Goal: Task Accomplishment & Management: Manage account settings

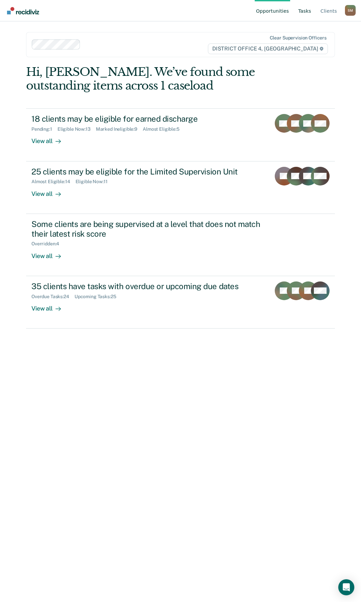
click at [304, 11] on link "Tasks" at bounding box center [305, 10] width 16 height 21
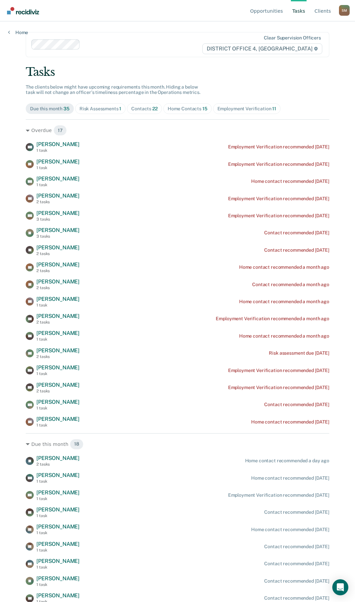
click at [190, 109] on div "Home Contacts 15" at bounding box center [188, 109] width 40 height 6
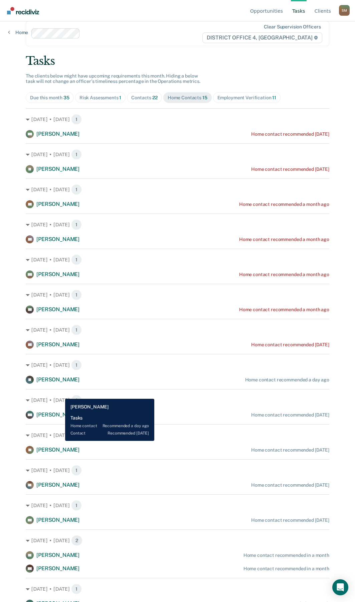
scroll to position [17, 0]
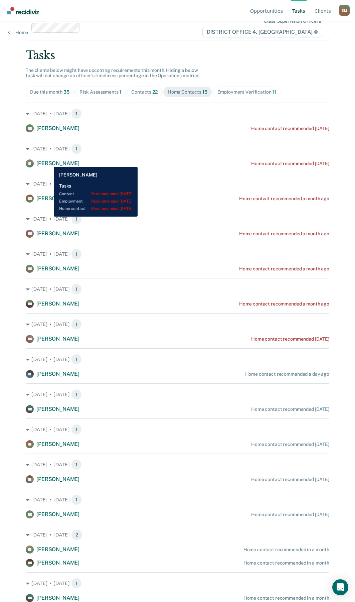
click at [49, 162] on span "[PERSON_NAME]" at bounding box center [57, 163] width 43 height 6
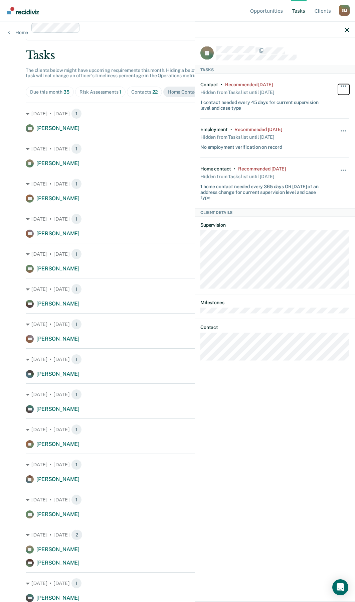
click at [343, 84] on button "button" at bounding box center [343, 89] width 11 height 11
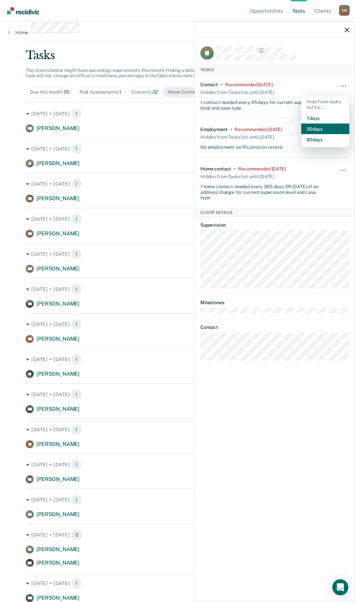
click at [325, 130] on button "30 days" at bounding box center [325, 128] width 48 height 11
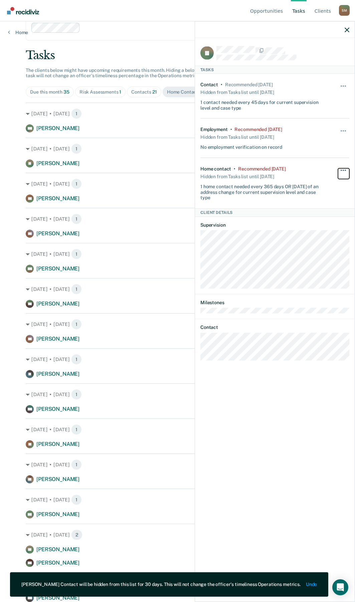
click at [346, 169] on button "button" at bounding box center [343, 173] width 11 height 11
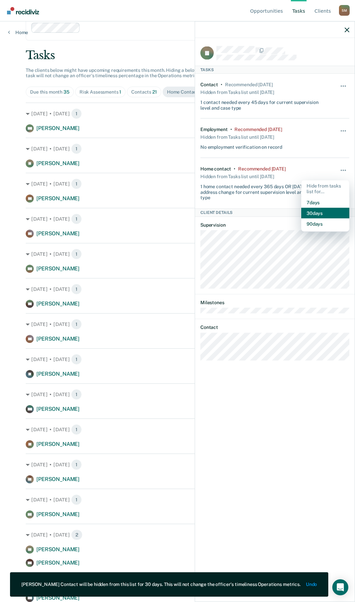
click at [329, 211] on button "30 days" at bounding box center [325, 212] width 48 height 11
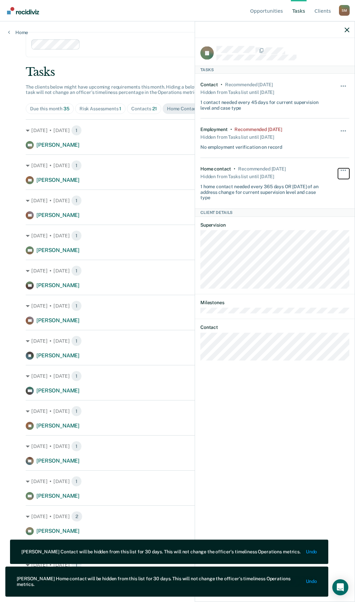
scroll to position [0, 0]
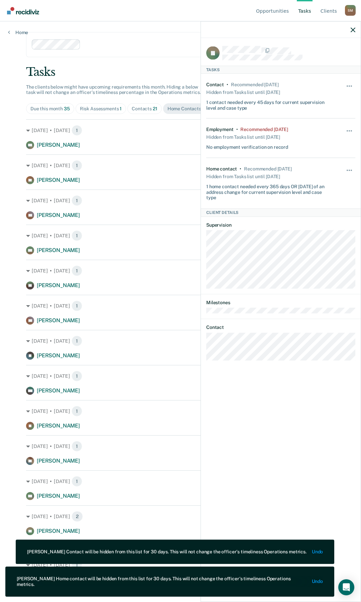
click at [350, 128] on div "Hide from tasks list for... 7 days 30 days 90 days" at bounding box center [349, 138] width 11 height 23
click at [349, 131] on span "button" at bounding box center [348, 130] width 1 height 1
click at [329, 175] on button "30 days" at bounding box center [331, 173] width 48 height 11
click at [329, 175] on div "Home contact • Recommended [DATE] Hidden from Tasks list until [DATE] 1 home co…" at bounding box center [268, 183] width 124 height 34
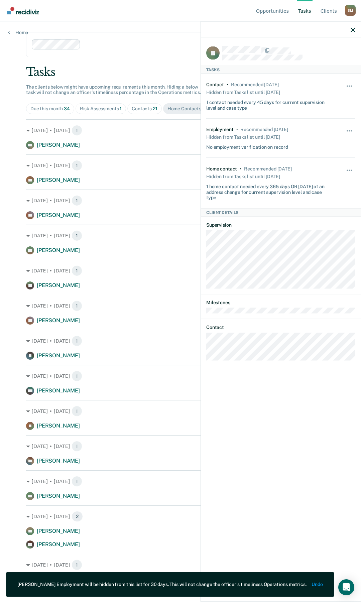
click at [355, 32] on div at bounding box center [281, 29] width 160 height 17
click at [353, 27] on icon "button" at bounding box center [352, 29] width 5 height 5
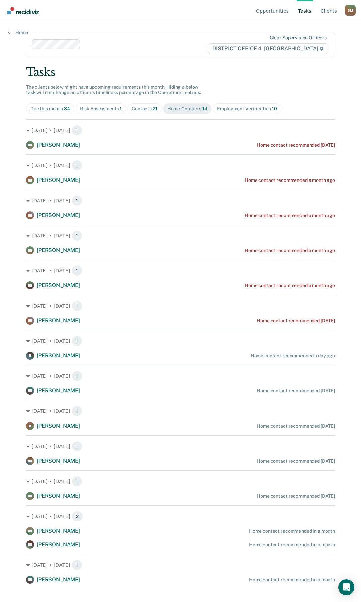
click at [139, 109] on div "Contacts 21" at bounding box center [145, 109] width 26 height 6
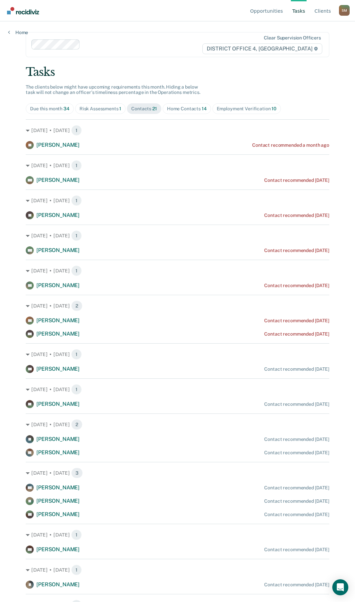
click at [144, 108] on div "Contacts 21" at bounding box center [144, 109] width 26 height 6
click at [153, 109] on span "21" at bounding box center [154, 108] width 5 height 5
